Goal: Task Accomplishment & Management: Manage account settings

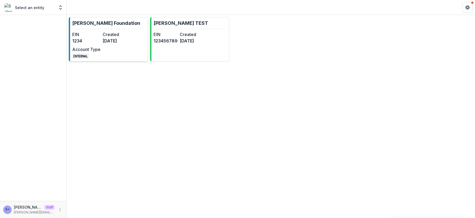
click at [101, 32] on div "EIN 1234 Created [DATE] Account Type INTERNAL" at bounding box center [101, 45] width 59 height 28
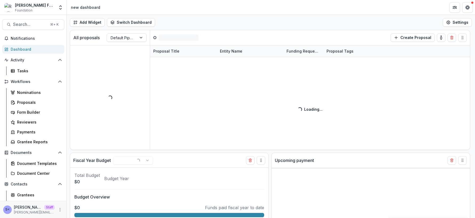
select select "******"
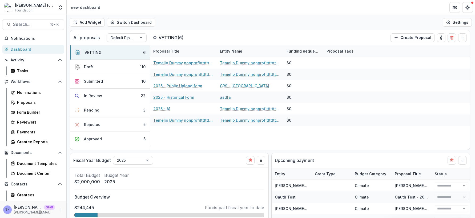
select select "******"
click at [58, 207] on button "More" at bounding box center [60, 209] width 6 height 6
click at [80, 197] on link "User Settings" at bounding box center [93, 198] width 57 height 9
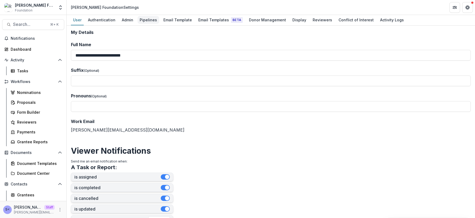
click at [144, 21] on div "Pipelines" at bounding box center [149, 20] width 22 height 8
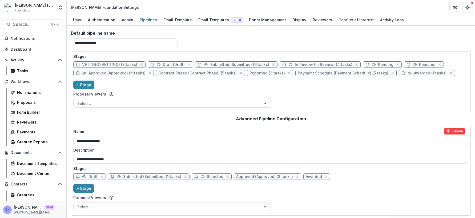
click at [116, 101] on div at bounding box center [167, 103] width 180 height 7
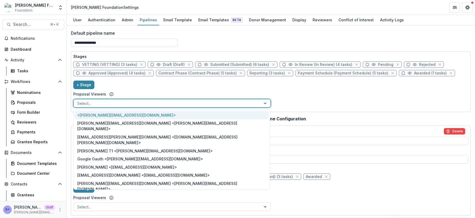
click at [129, 88] on div "Stages VETTING (VETTING) (3 tasks) Draft (Draft) Submitted (Submitted) (6 tasks…" at bounding box center [270, 82] width 395 height 56
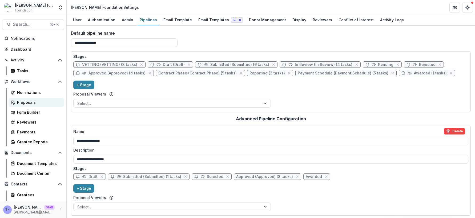
click at [42, 99] on link "Proposals" at bounding box center [37, 102] width 56 height 9
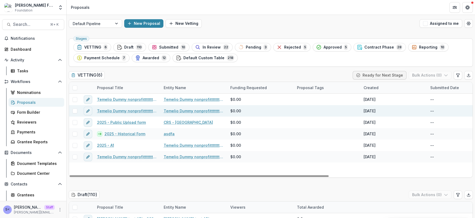
click at [112, 110] on link "Temelio Dummy nonprofittttttttt a4 sda16s5d - 2025 - A1" at bounding box center [127, 111] width 60 height 6
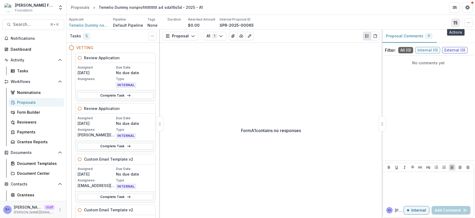
click at [454, 23] on icon "button" at bounding box center [455, 22] width 2 height 3
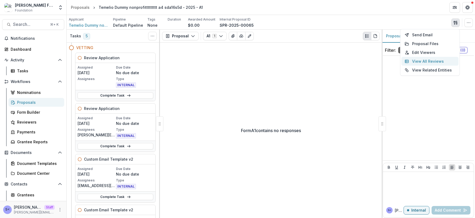
click at [433, 59] on button "View All Reviews" at bounding box center [430, 61] width 57 height 9
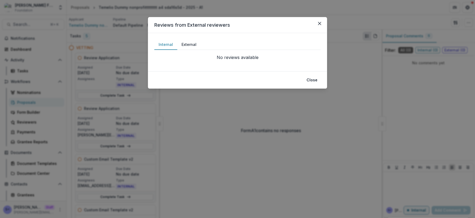
drag, startPoint x: 368, startPoint y: 51, endPoint x: 375, endPoint y: 47, distance: 7.5
click at [368, 51] on div "Reviews from External reviewers Internal External No reviews available No revie…" at bounding box center [237, 109] width 475 height 218
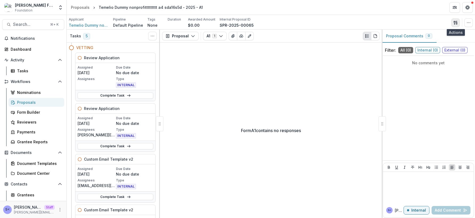
click at [455, 22] on icon "button" at bounding box center [456, 23] width 4 height 4
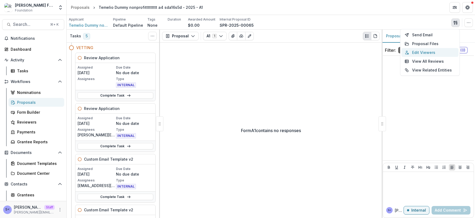
click at [434, 54] on button "Edit Viewers" at bounding box center [430, 52] width 57 height 9
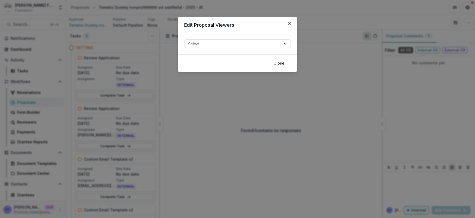
click at [258, 46] on div at bounding box center [232, 44] width 89 height 7
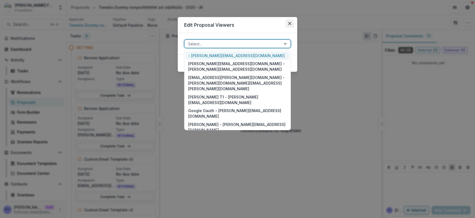
click at [290, 23] on icon "Close" at bounding box center [289, 23] width 3 height 3
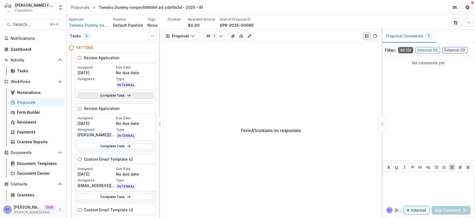
click at [144, 95] on link "Complete Task" at bounding box center [116, 95] width 76 height 6
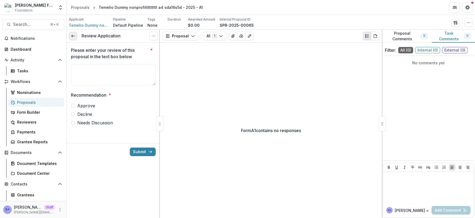
click at [71, 33] on link at bounding box center [73, 36] width 9 height 9
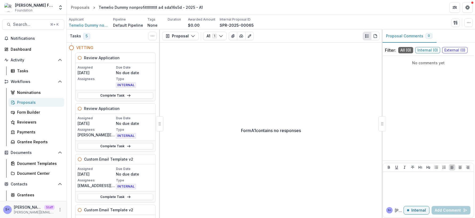
click at [39, 102] on div "Proposals" at bounding box center [38, 102] width 43 height 6
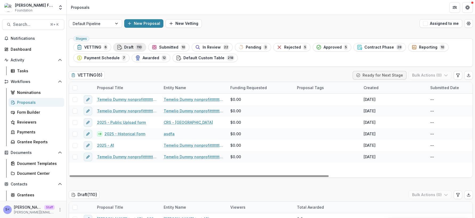
click at [133, 49] on div "Draft 110" at bounding box center [130, 47] width 26 height 6
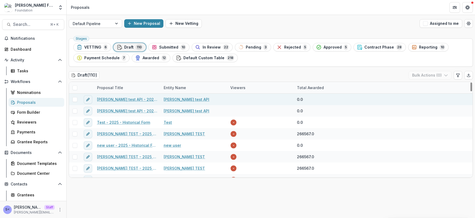
click at [116, 101] on link "[PERSON_NAME] test API - 2025 - Historical Form" at bounding box center [127, 100] width 60 height 6
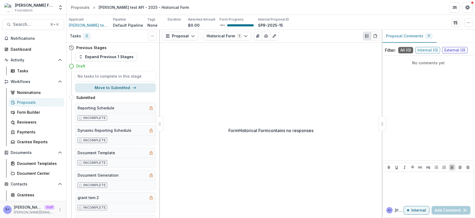
click at [121, 87] on button "Move to Submitted" at bounding box center [115, 87] width 81 height 9
select select "*********"
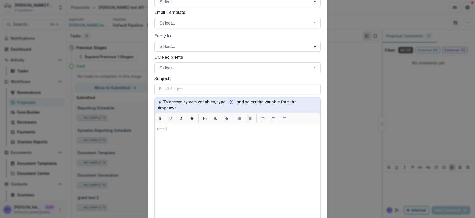
scroll to position [282, 0]
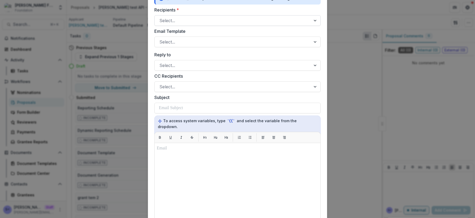
click at [206, 23] on div at bounding box center [232, 20] width 147 height 7
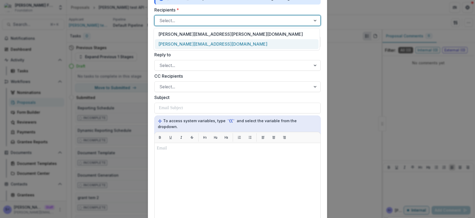
click at [129, 67] on div "**********" at bounding box center [237, 109] width 475 height 218
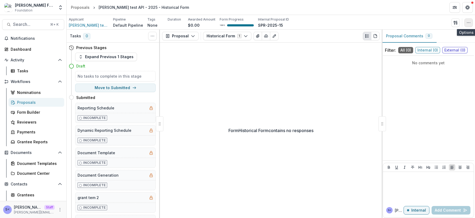
click at [467, 23] on icon "button" at bounding box center [469, 23] width 4 height 4
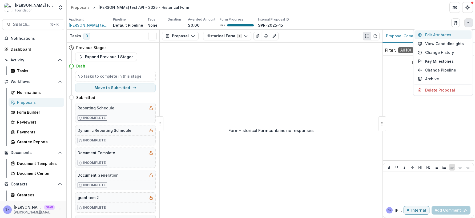
click at [443, 35] on button "Edit Attributes" at bounding box center [443, 34] width 57 height 9
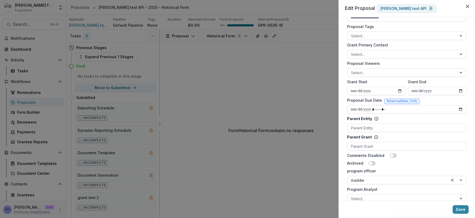
scroll to position [192, 0]
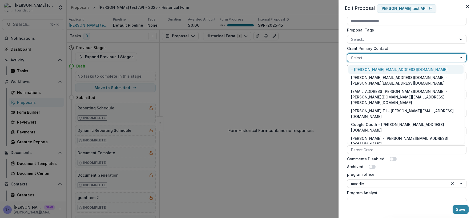
click at [392, 57] on div at bounding box center [402, 57] width 102 height 7
